Goal: Information Seeking & Learning: Learn about a topic

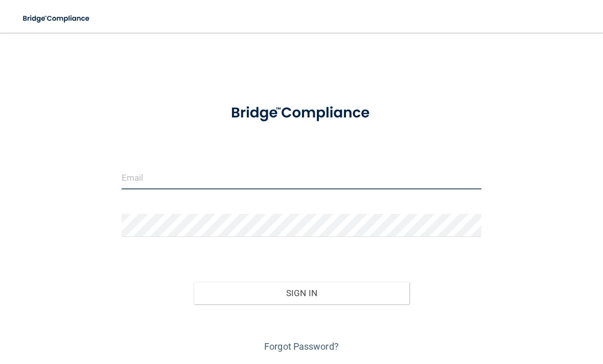
type input "[EMAIL_ADDRESS][DOMAIN_NAME]"
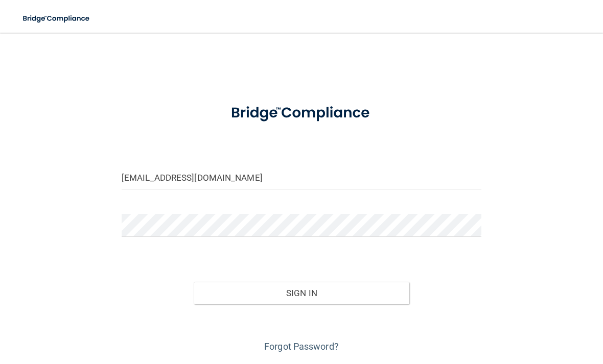
click at [301, 292] on button "Sign In" at bounding box center [302, 293] width 216 height 22
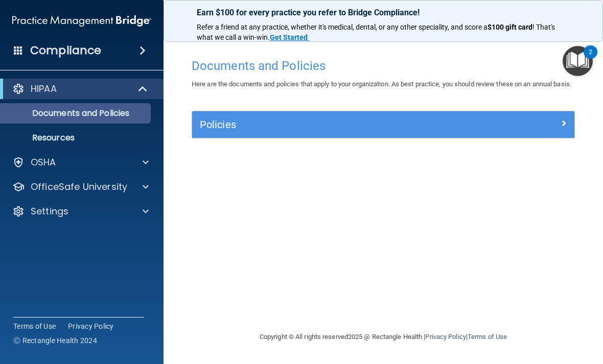
click at [142, 113] on p "Documents and Policies" at bounding box center [77, 113] width 140 height 10
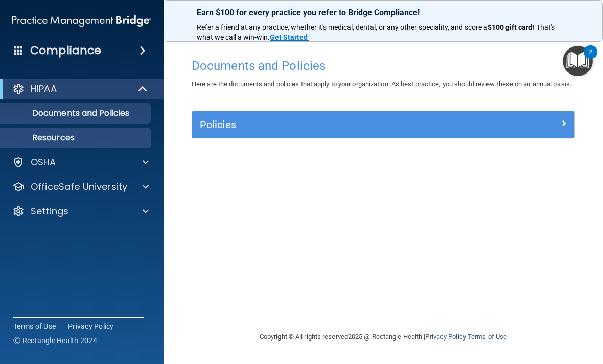
click at [126, 131] on link "Resources" at bounding box center [70, 138] width 161 height 20
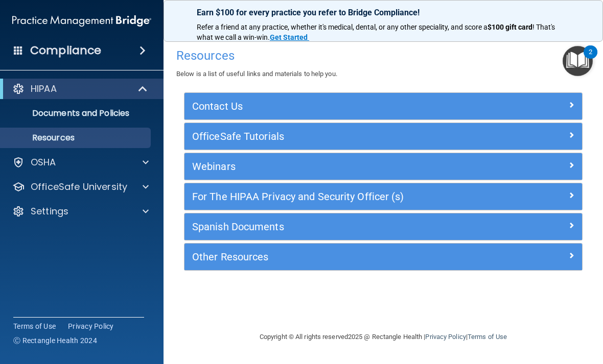
click at [292, 112] on div "Contact Us" at bounding box center [334, 106] width 298 height 16
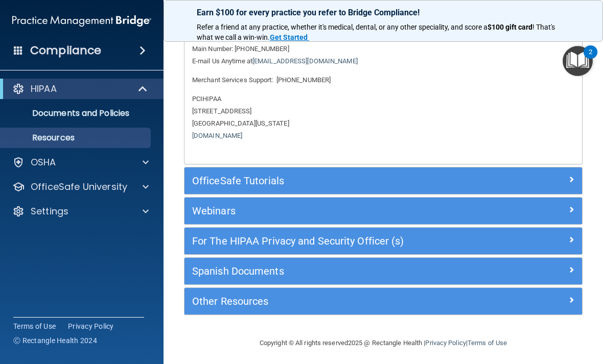
scroll to position [91, 0]
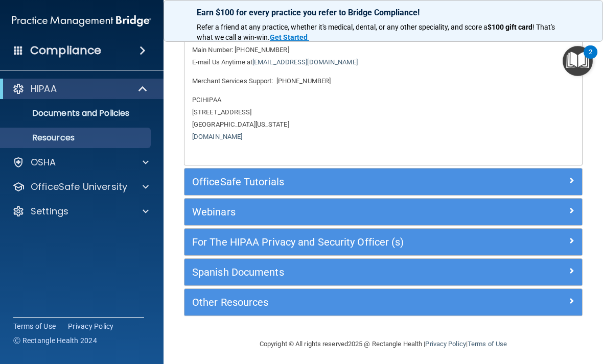
click at [275, 176] on h5 "OfficeSafe Tutorials" at bounding box center [333, 181] width 283 height 11
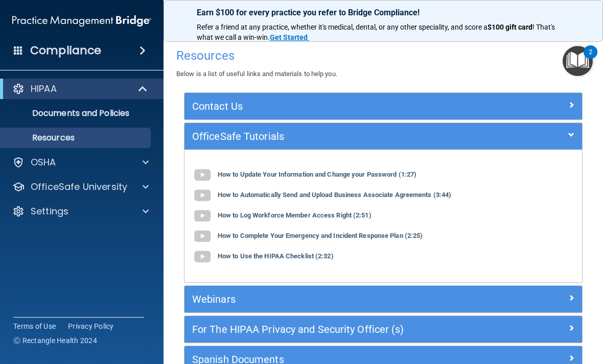
scroll to position [0, 0]
click at [260, 105] on h5 "Contact Us" at bounding box center [333, 106] width 283 height 11
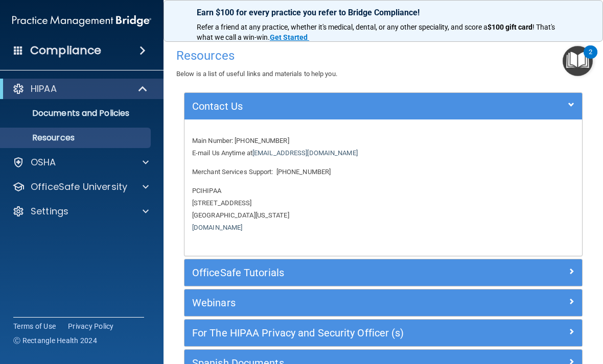
click at [259, 114] on div "Contact Us" at bounding box center [384, 106] width 398 height 27
click at [259, 107] on h5 "Contact Us" at bounding box center [333, 106] width 283 height 11
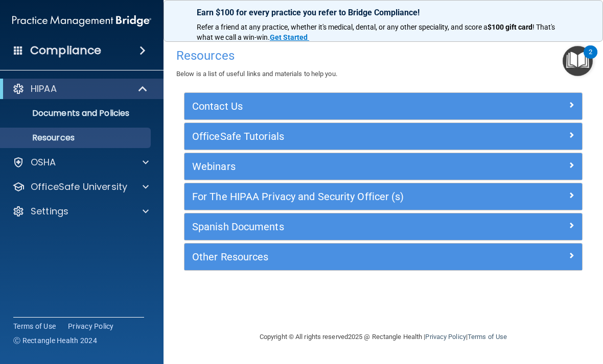
click at [259, 107] on h5 "Contact Us" at bounding box center [333, 106] width 283 height 11
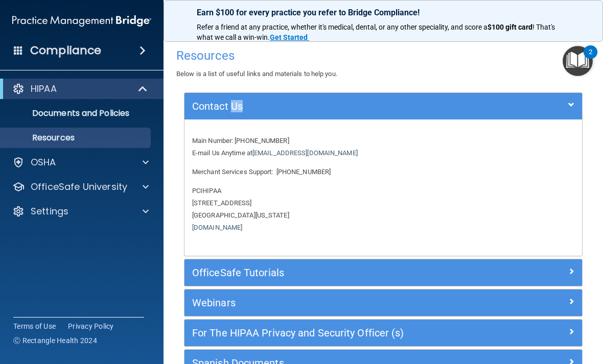
click at [259, 107] on h5 "Contact Us" at bounding box center [333, 106] width 283 height 11
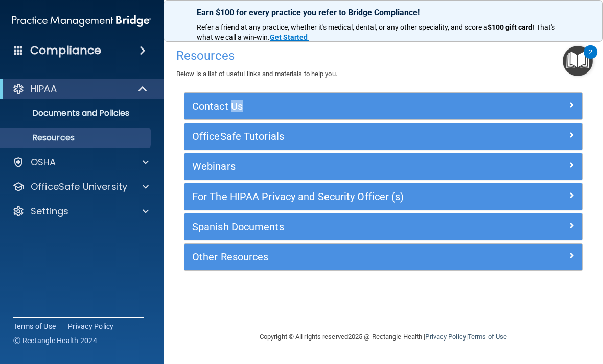
click at [256, 131] on h5 "OfficeSafe Tutorials" at bounding box center [333, 136] width 283 height 11
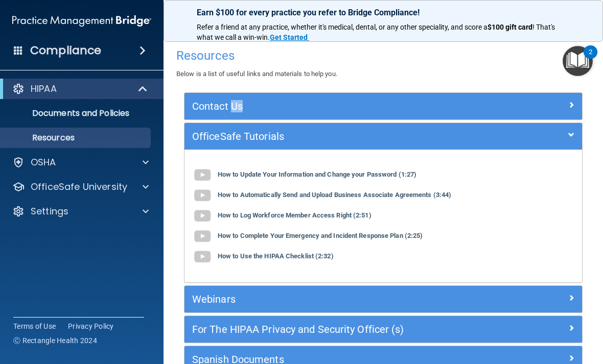
click at [256, 131] on h5 "OfficeSafe Tutorials" at bounding box center [333, 136] width 283 height 11
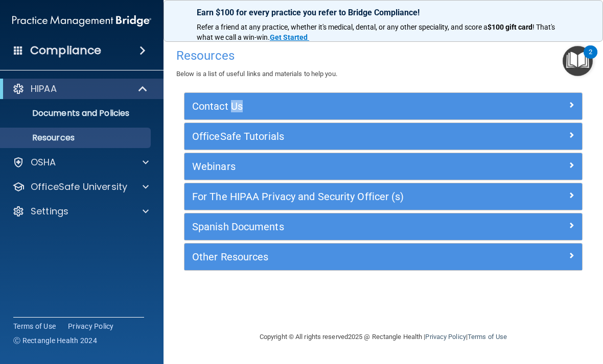
click at [252, 161] on h5 "Webinars" at bounding box center [333, 166] width 283 height 11
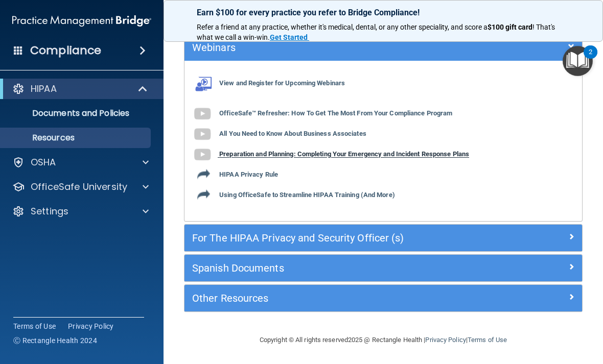
scroll to position [118, 0]
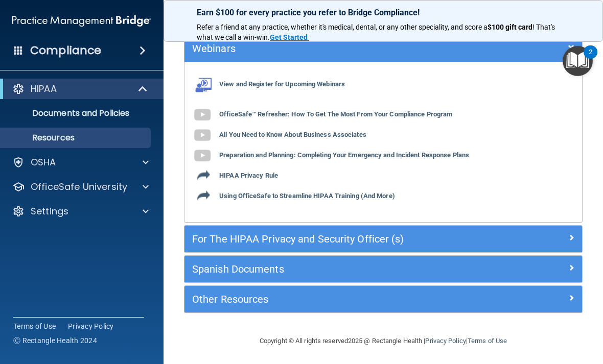
click at [256, 51] on h5 "Webinars" at bounding box center [333, 48] width 283 height 11
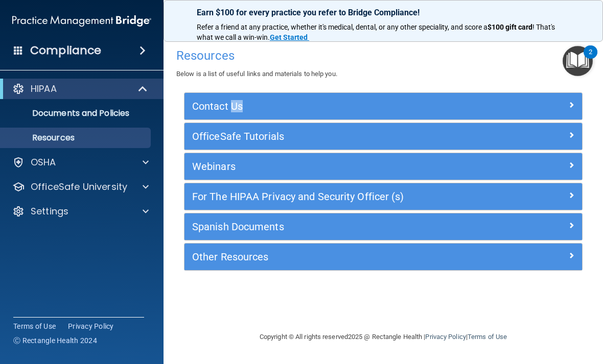
scroll to position [0, 0]
click at [260, 214] on div "Spanish Documents" at bounding box center [384, 227] width 398 height 27
click at [264, 205] on div "For The HIPAA Privacy and Security Officer (s)" at bounding box center [384, 196] width 398 height 27
click at [274, 198] on h5 "For The HIPAA Privacy and Security Officer (s)" at bounding box center [333, 196] width 283 height 11
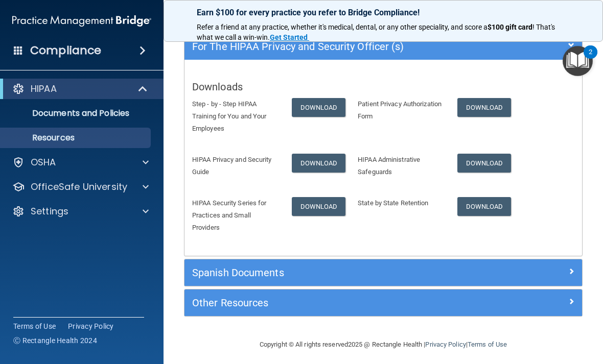
scroll to position [149, 0]
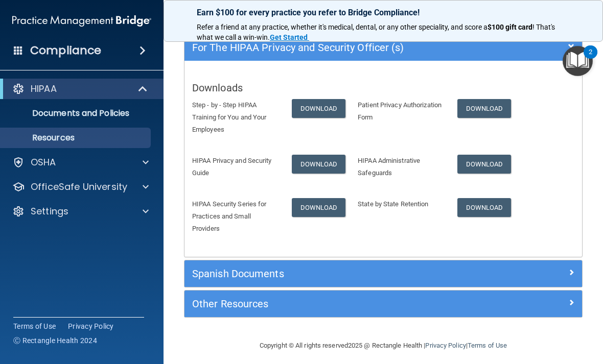
click at [269, 272] on h5 "Spanish Documents" at bounding box center [333, 273] width 283 height 11
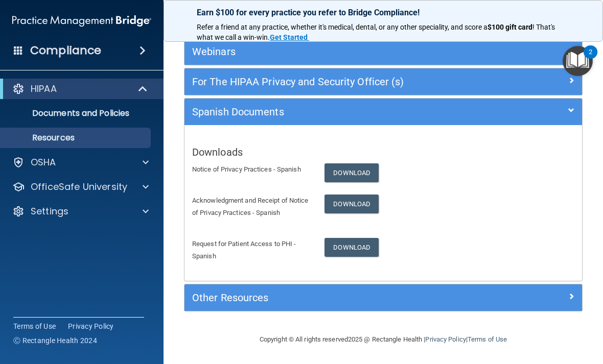
scroll to position [114, 0]
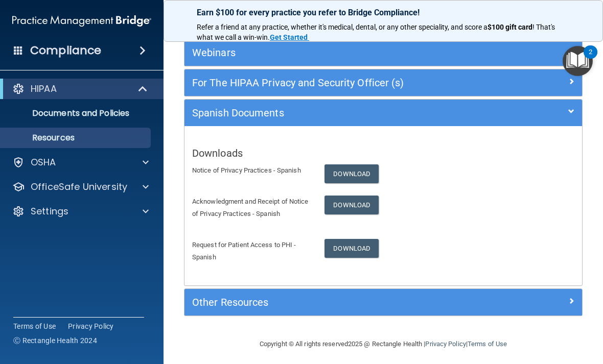
click at [256, 120] on div "Spanish Documents" at bounding box center [334, 113] width 298 height 16
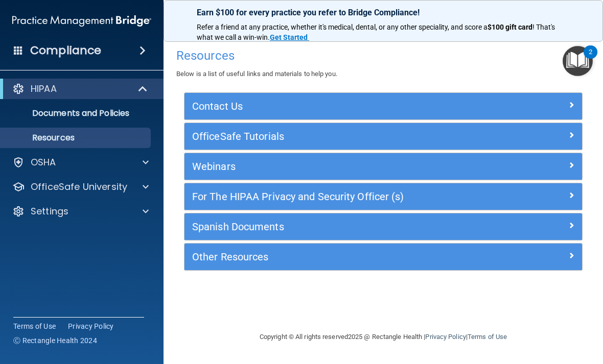
scroll to position [0, 0]
click at [290, 263] on div "Other Resources" at bounding box center [334, 257] width 298 height 16
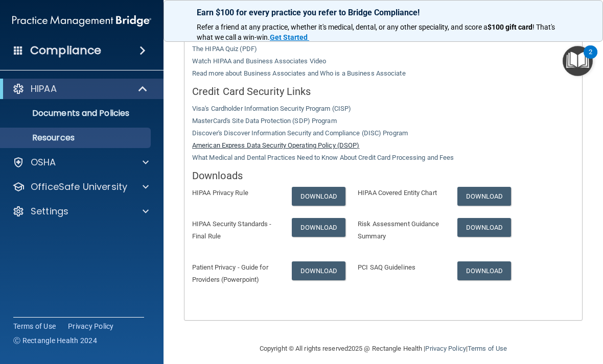
scroll to position [289, 0]
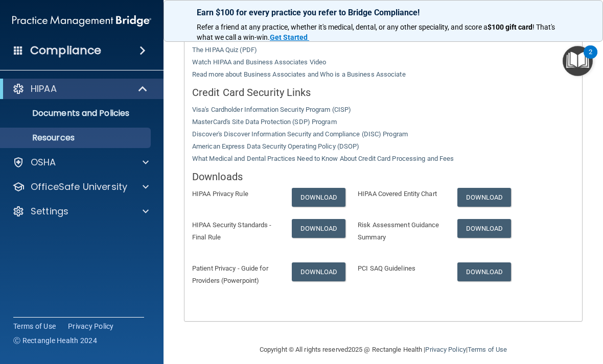
click at [290, 263] on div "Download" at bounding box center [317, 272] width 66 height 19
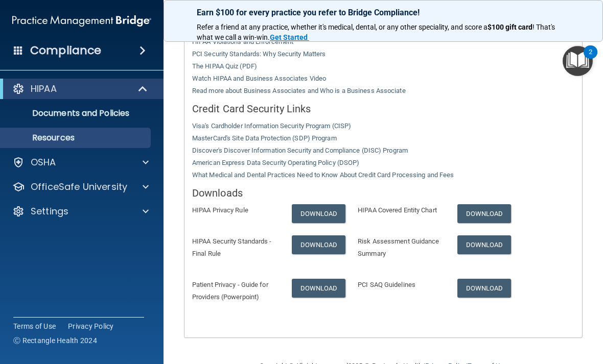
scroll to position [267, 0]
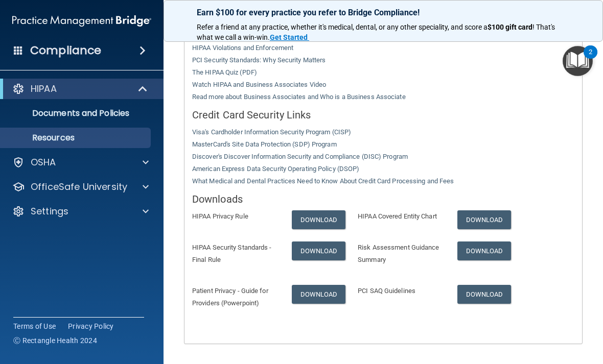
click at [226, 211] on p "HIPAA Privacy Rule" at bounding box center [234, 217] width 84 height 12
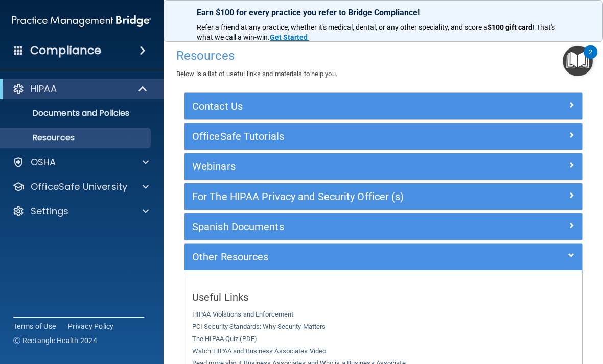
scroll to position [0, 0]
click at [237, 251] on h5 "Other Resources" at bounding box center [333, 256] width 283 height 11
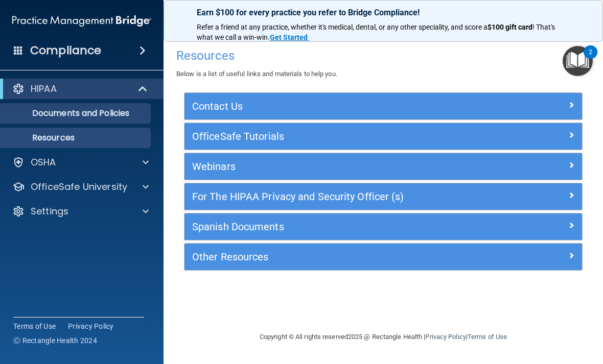
click at [116, 109] on p "Documents and Policies" at bounding box center [77, 113] width 140 height 10
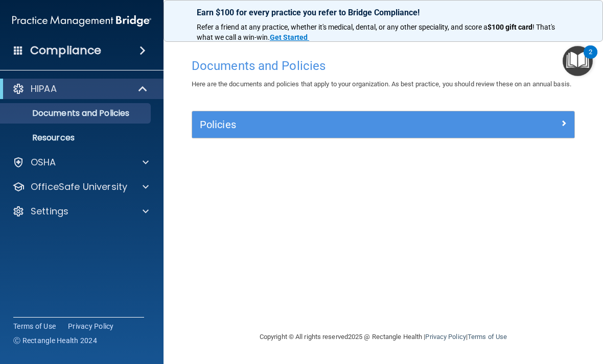
click at [215, 138] on div "Policies" at bounding box center [383, 124] width 382 height 27
click at [262, 130] on h5 "Policies" at bounding box center [335, 124] width 271 height 11
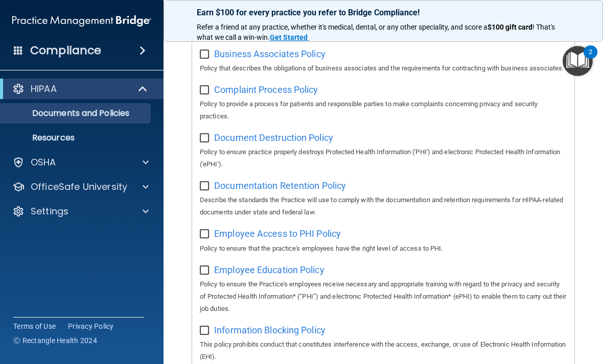
scroll to position [179, 0]
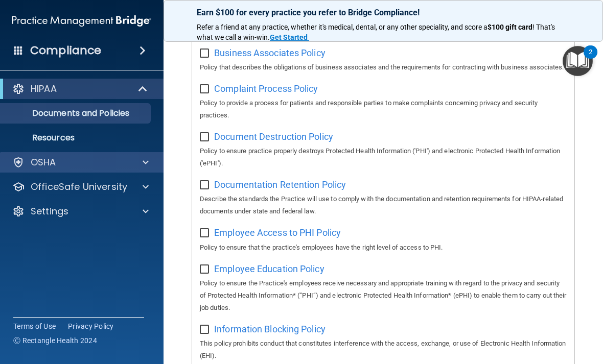
click at [135, 168] on div at bounding box center [144, 162] width 26 height 12
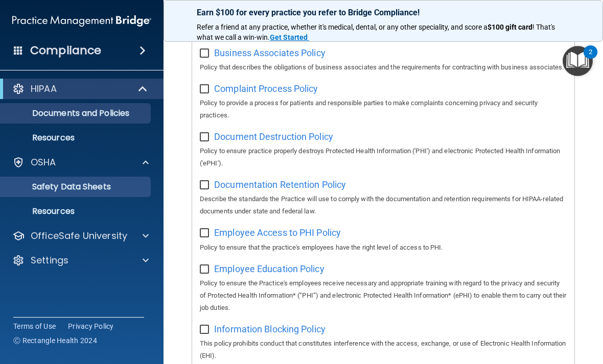
click at [126, 184] on p "Safety Data Sheets" at bounding box center [77, 187] width 140 height 10
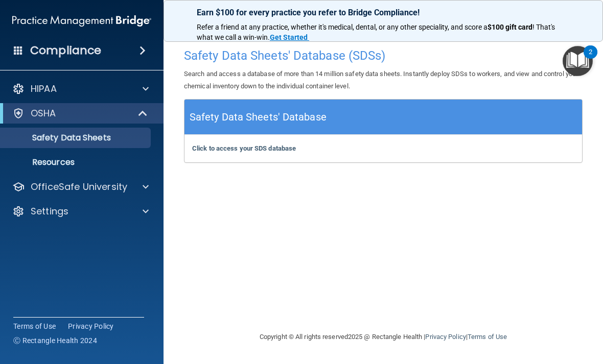
click at [282, 153] on div "Click to access your SDS database Click to access your SDS database" at bounding box center [384, 149] width 398 height 28
click at [282, 116] on h5 "Safety Data Sheets' Database" at bounding box center [258, 117] width 137 height 18
click at [261, 145] on b "Click to access your SDS database" at bounding box center [244, 149] width 104 height 8
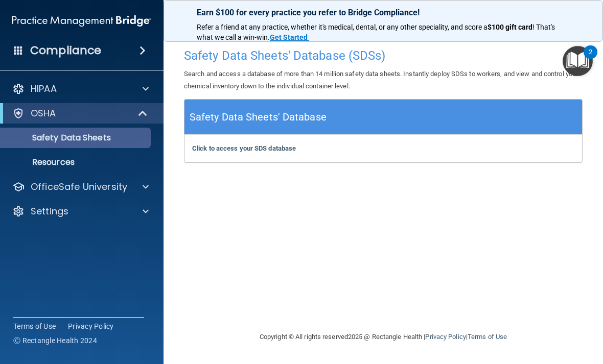
click at [113, 138] on p "Safety Data Sheets" at bounding box center [77, 138] width 140 height 10
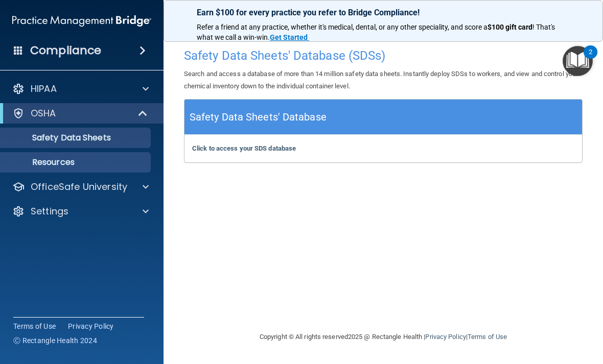
click at [105, 159] on p "Resources" at bounding box center [77, 162] width 140 height 10
